Goal: Task Accomplishment & Management: Complete application form

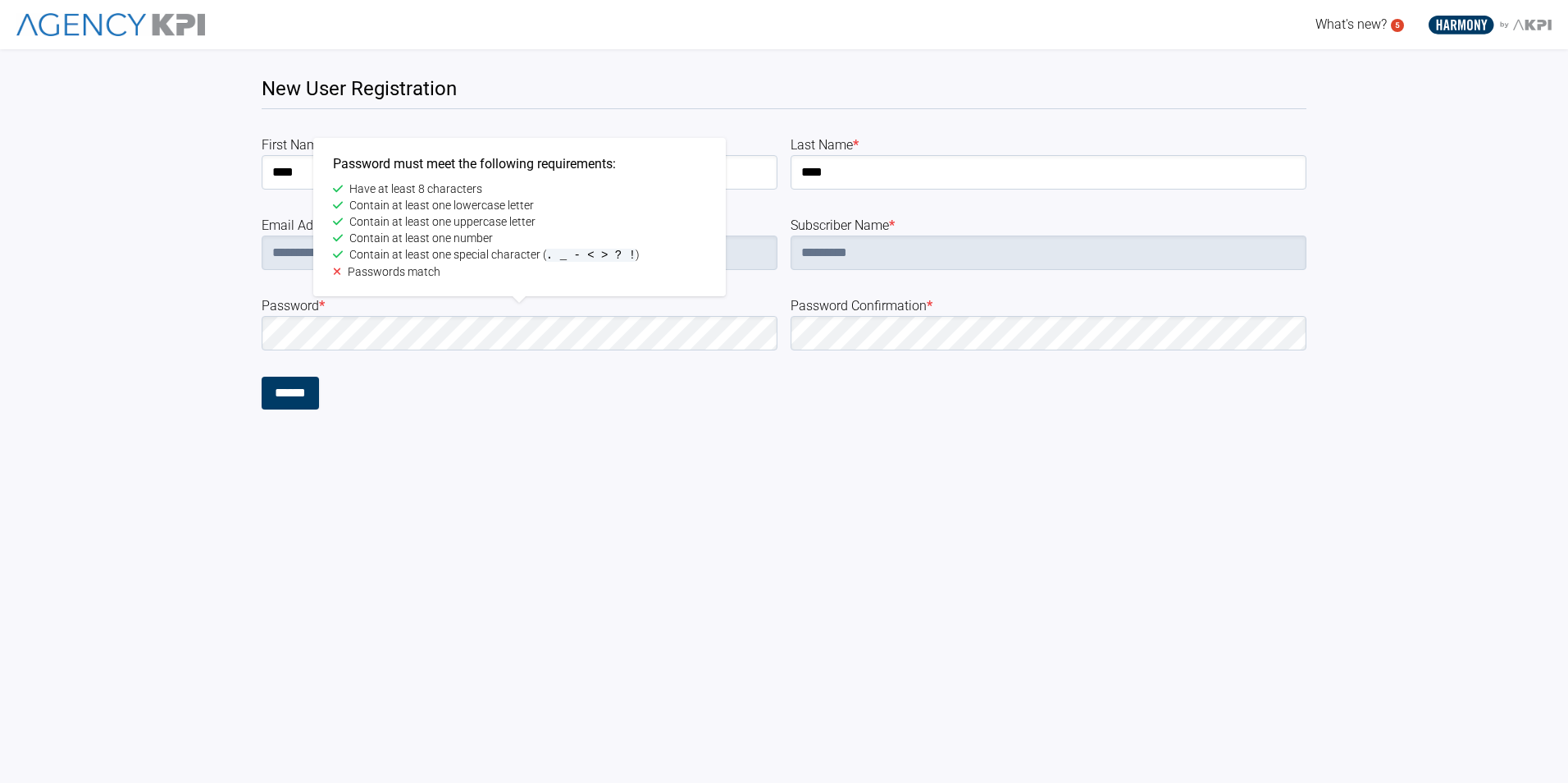
click at [244, 331] on div "**********" at bounding box center [784, 229] width 1568 height 361
click at [257, 329] on div "**********" at bounding box center [784, 229] width 1568 height 361
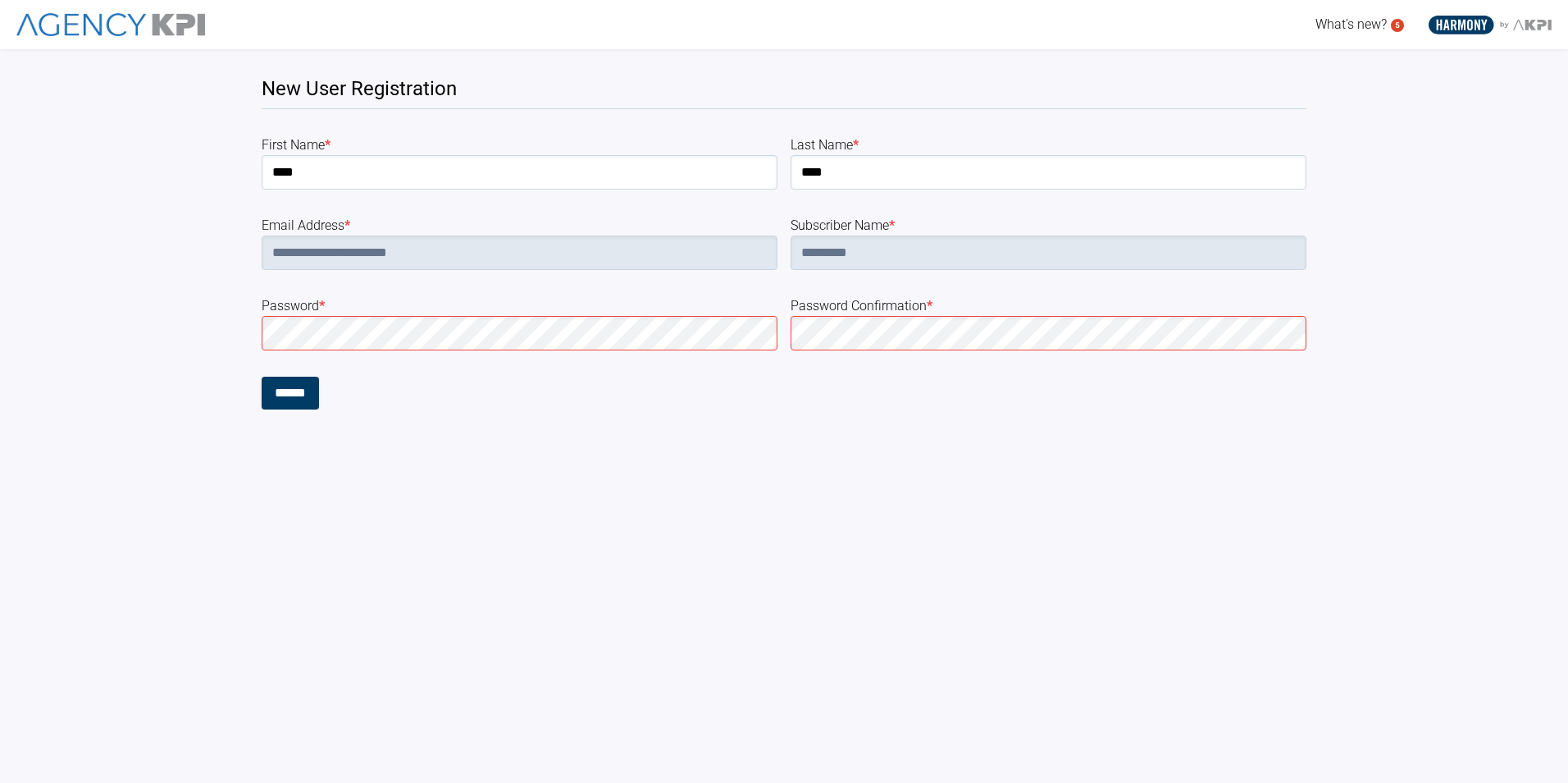
click at [818, 409] on html "**********" at bounding box center [784, 205] width 1568 height 409
click at [289, 396] on input "******" at bounding box center [290, 393] width 57 height 33
